Goal: Task Accomplishment & Management: Use online tool/utility

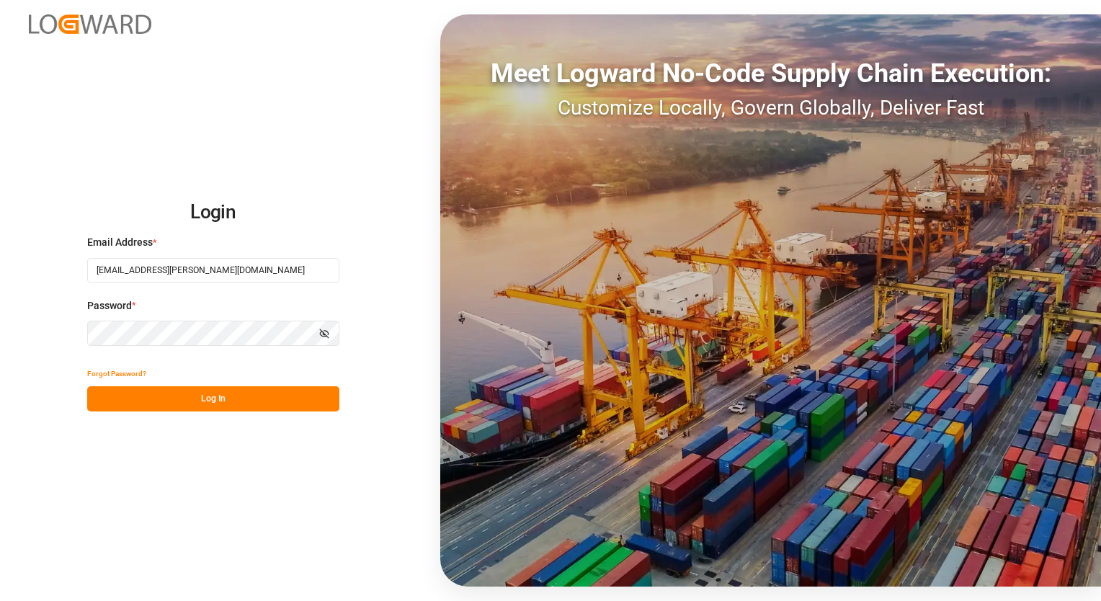
click at [125, 393] on button "Log In" at bounding box center [213, 398] width 252 height 25
